Goal: Check status: Check status

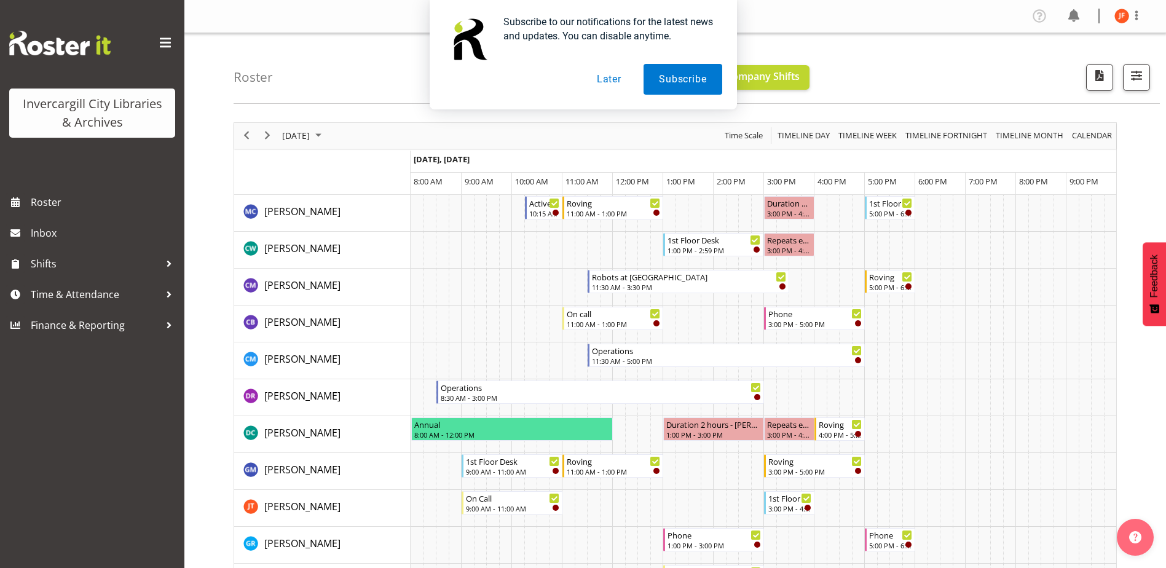
click at [607, 79] on button "Later" at bounding box center [608, 79] width 55 height 31
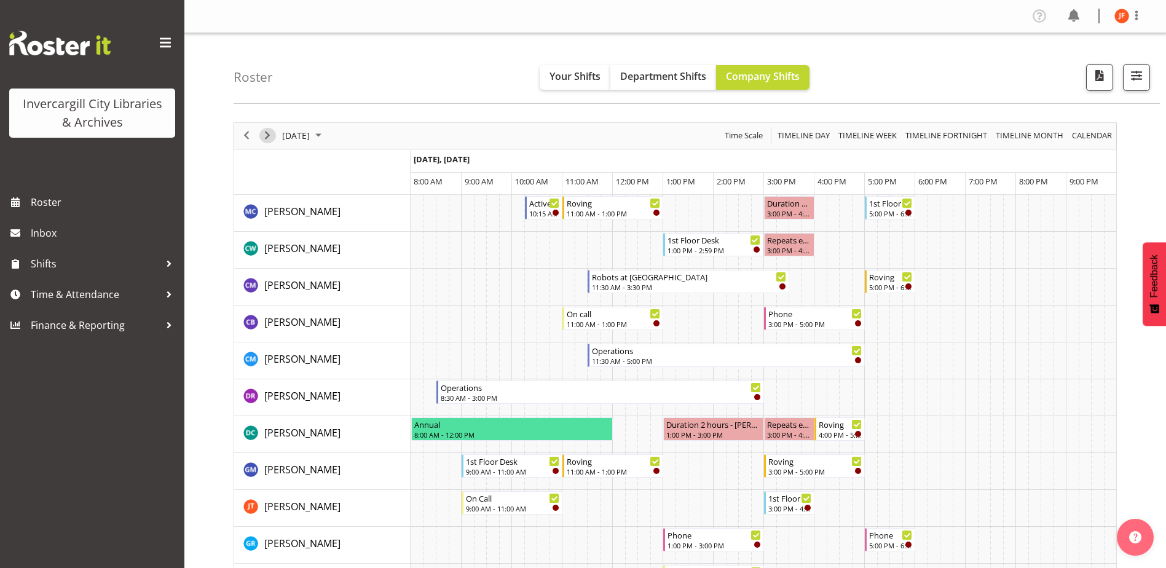
click at [266, 135] on span "Next" at bounding box center [267, 135] width 15 height 15
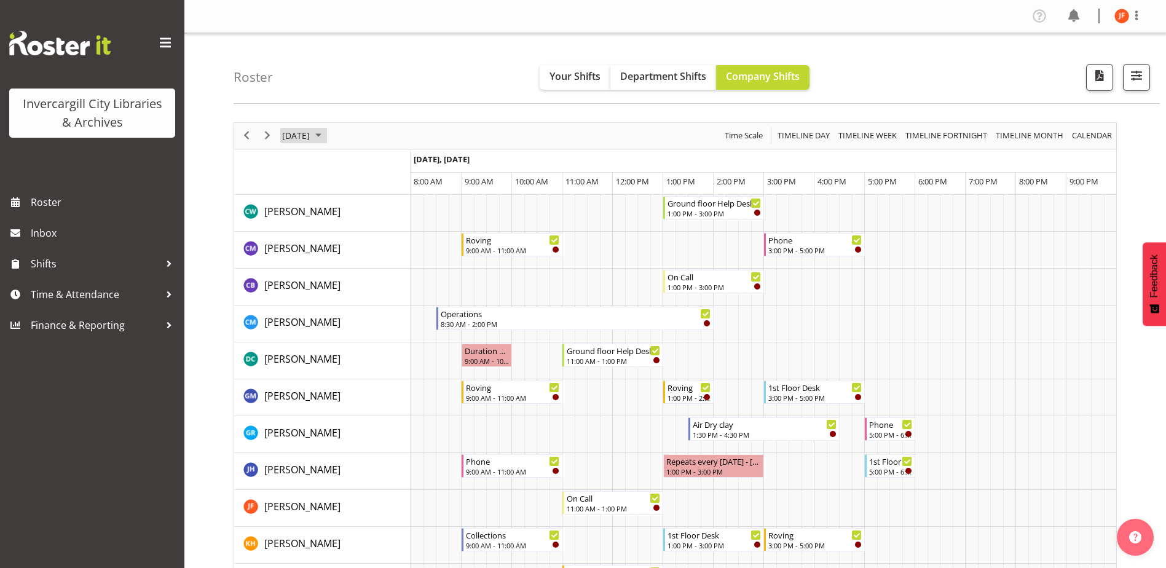
click at [326, 133] on span "October 2025" at bounding box center [318, 135] width 15 height 15
click at [318, 232] on span "6" at bounding box center [314, 230] width 18 height 18
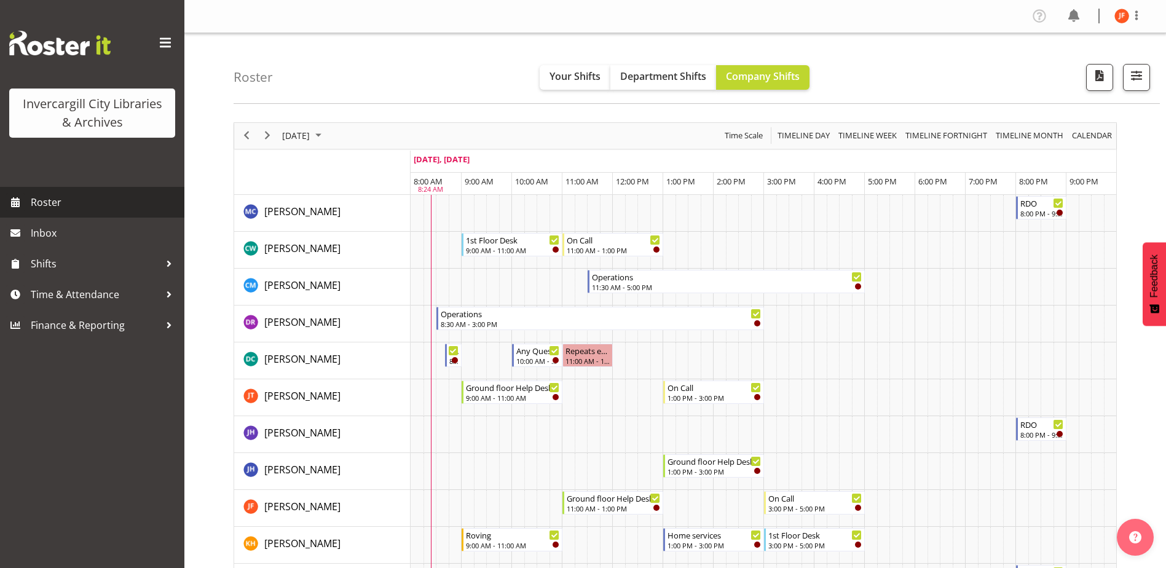
click at [45, 200] on span "Roster" at bounding box center [105, 202] width 148 height 18
click at [163, 39] on span at bounding box center [165, 43] width 20 height 20
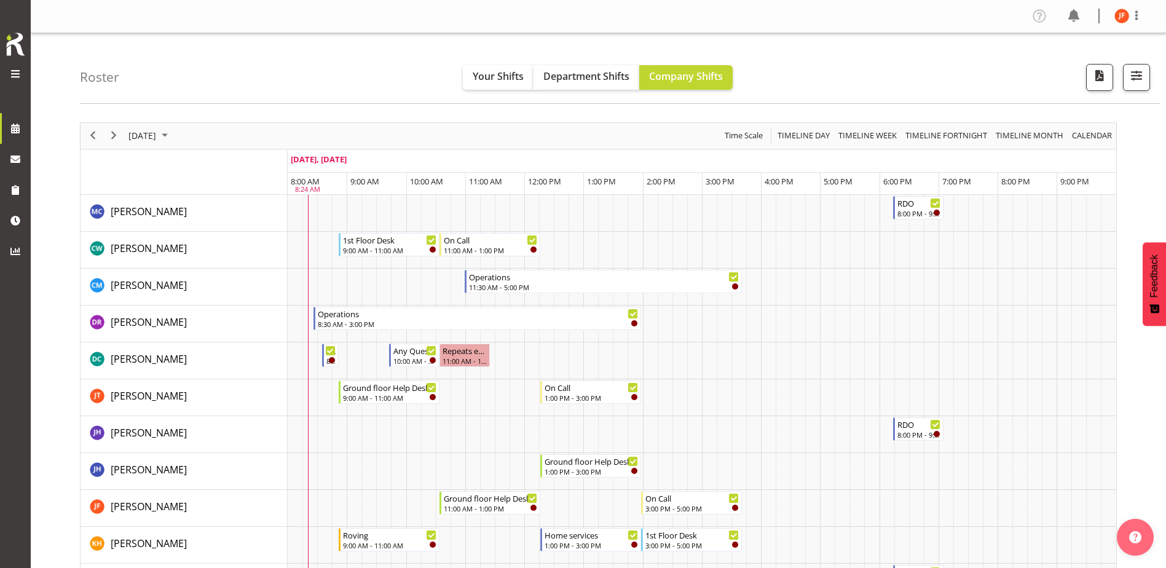
click at [23, 323] on div "Invercargill City Libraries & Archives" at bounding box center [20, 284] width 41 height 568
click at [17, 70] on span at bounding box center [15, 73] width 15 height 15
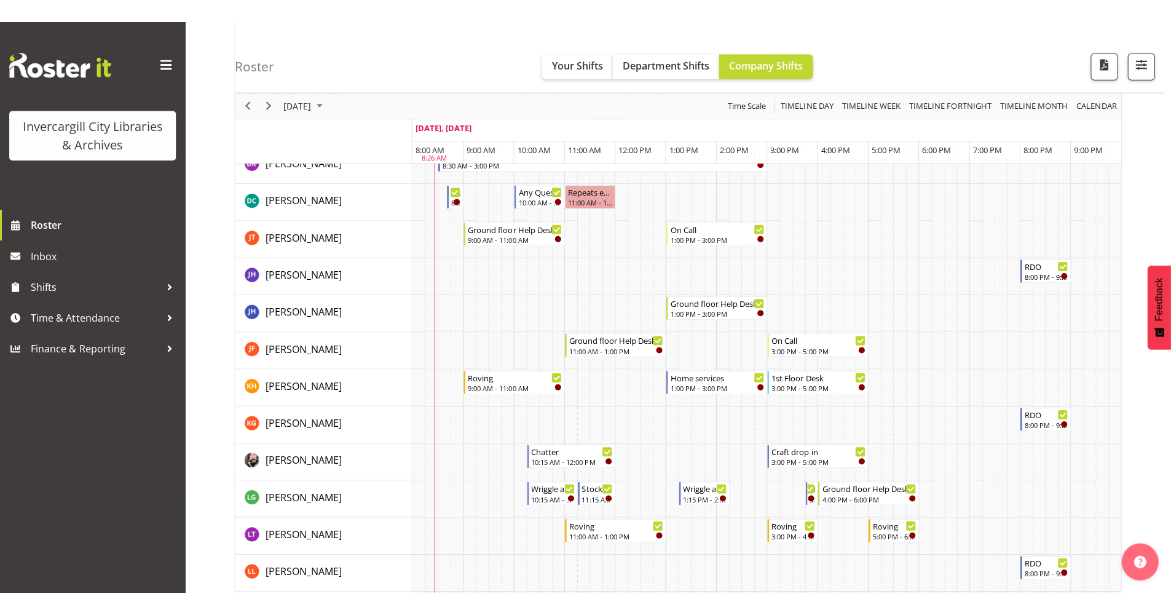
scroll to position [187, 0]
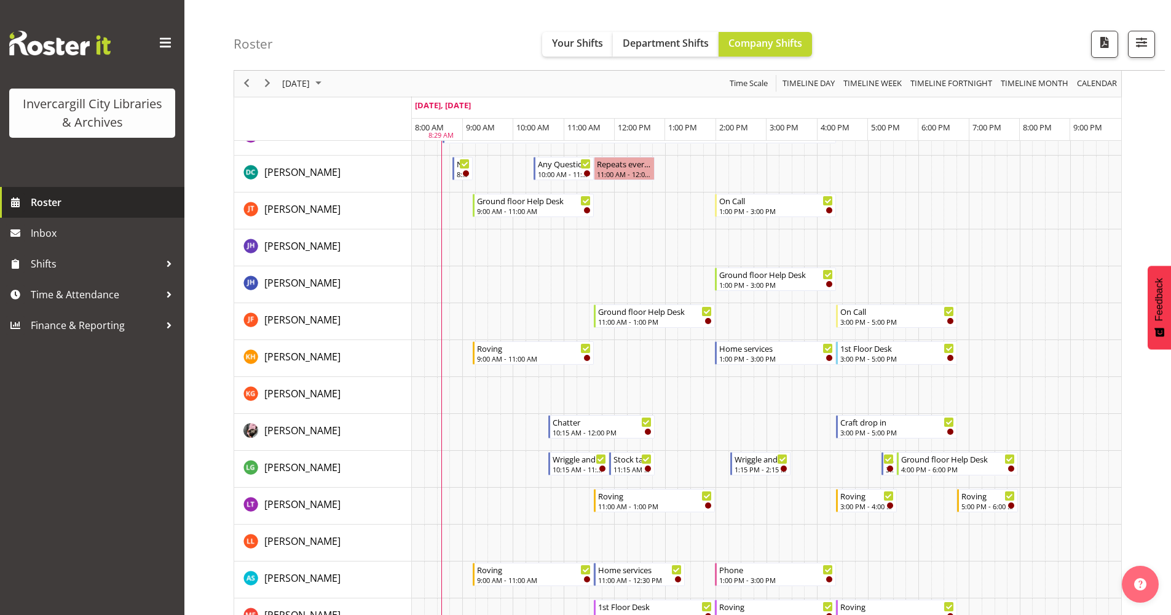
click at [44, 202] on span "Roster" at bounding box center [105, 202] width 148 height 18
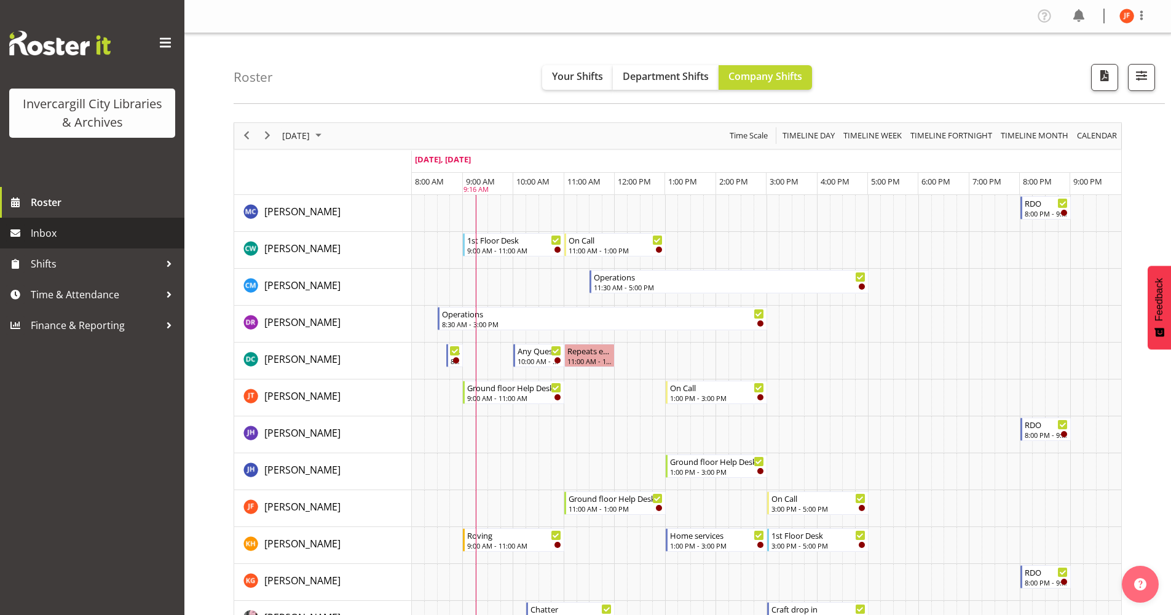
click at [69, 233] on span "Inbox" at bounding box center [105, 233] width 148 height 18
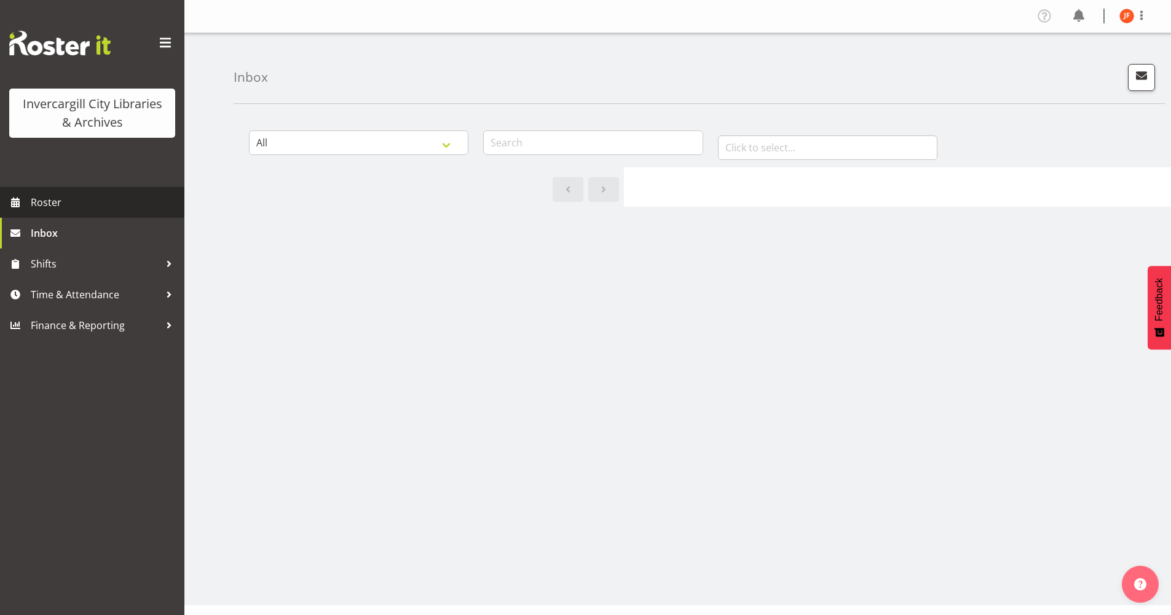
click at [59, 204] on span "Roster" at bounding box center [105, 202] width 148 height 18
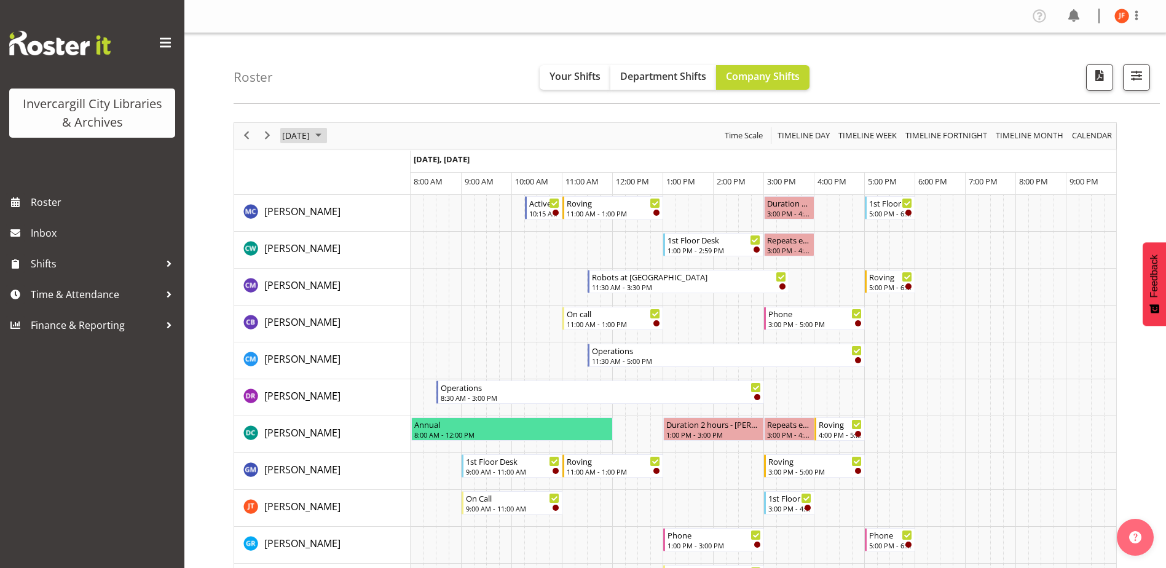
click at [326, 133] on span "September 2025" at bounding box center [318, 135] width 15 height 15
click at [409, 318] on button "[DATE]" at bounding box center [401, 317] width 42 height 17
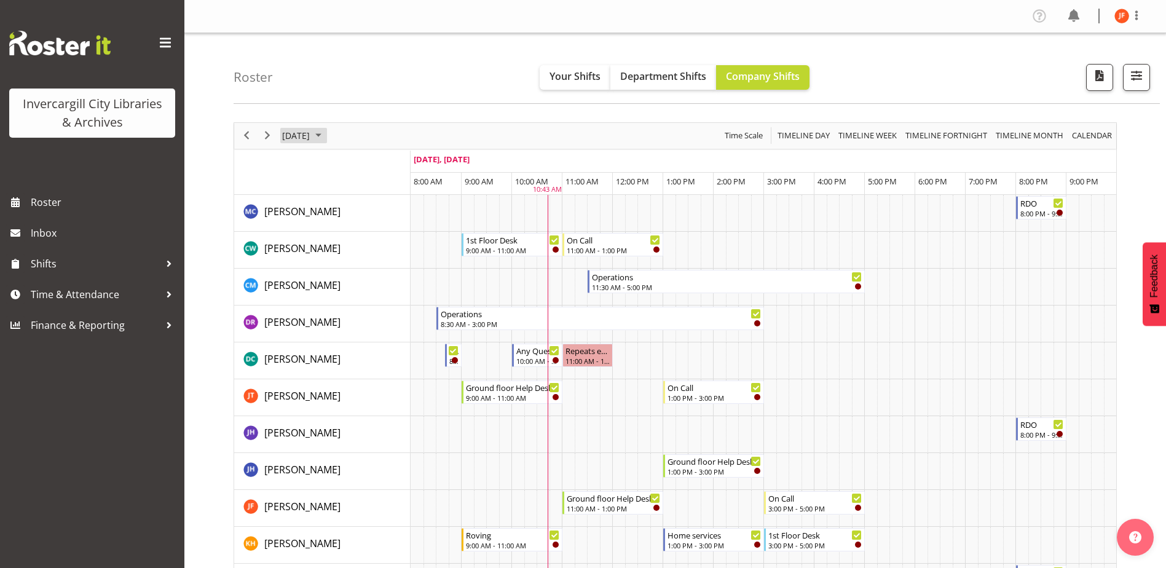
click at [311, 135] on span "[DATE]" at bounding box center [296, 135] width 30 height 15
click at [336, 229] on span "7" at bounding box center [334, 230] width 18 height 18
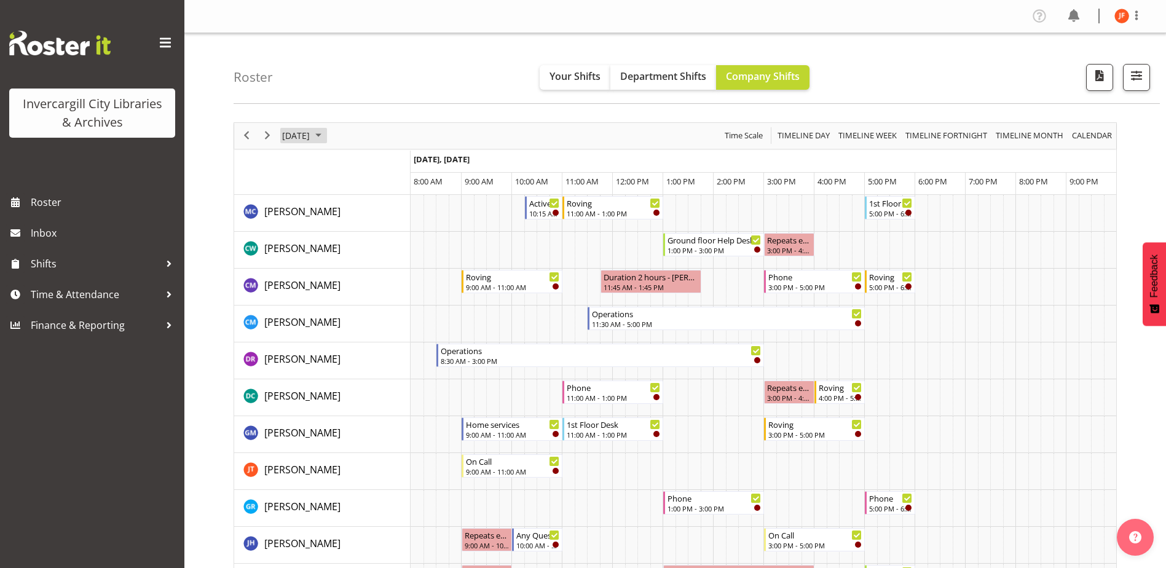
click at [311, 135] on span "[DATE]" at bounding box center [296, 135] width 30 height 15
click at [314, 230] on span "6" at bounding box center [314, 230] width 18 height 18
